Goal: Information Seeking & Learning: Learn about a topic

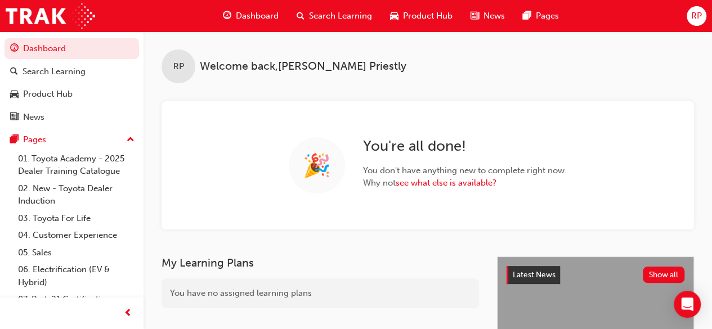
click at [317, 18] on span "Search Learning" at bounding box center [340, 16] width 63 height 13
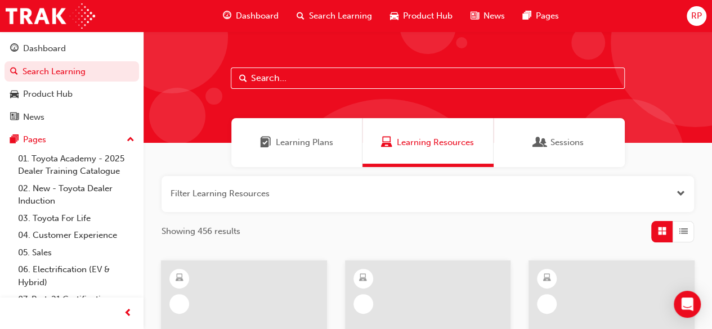
click at [280, 78] on input "text" at bounding box center [428, 78] width 394 height 21
type input "fss2"
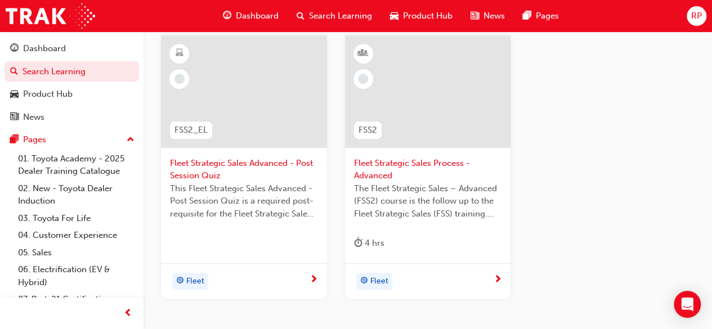
scroll to position [282, 0]
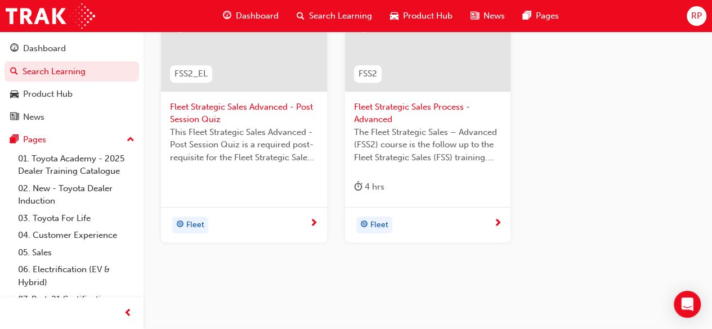
click at [382, 117] on span "Fleet Strategic Sales Process - Advanced" at bounding box center [428, 113] width 148 height 25
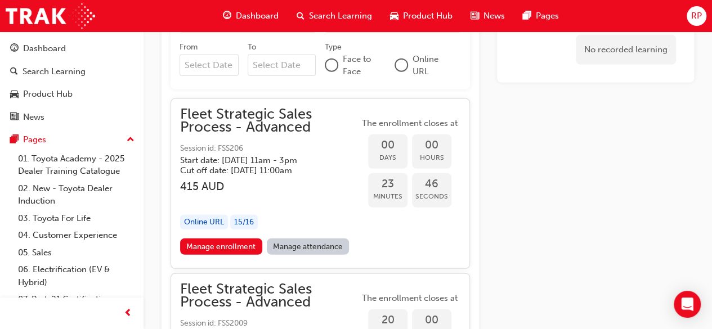
scroll to position [1395, 0]
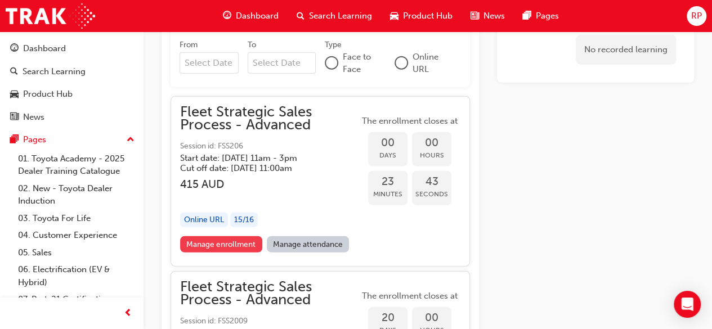
click at [236, 251] on link "Manage enrollment" at bounding box center [221, 245] width 82 height 16
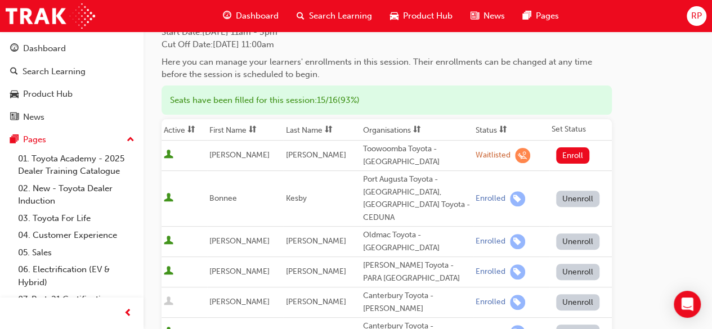
scroll to position [113, 0]
